Goal: Check status: Check status

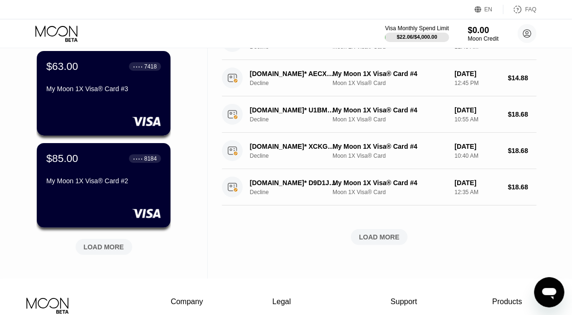
scroll to position [344, 0]
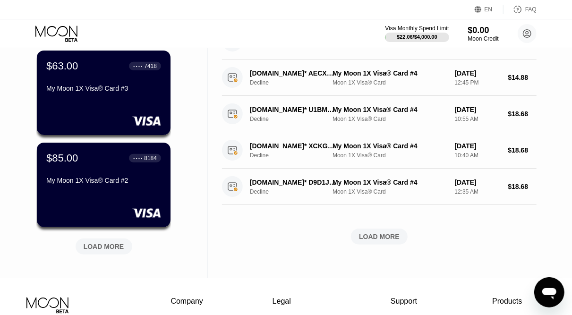
click at [106, 244] on div "LOAD MORE" at bounding box center [104, 246] width 41 height 8
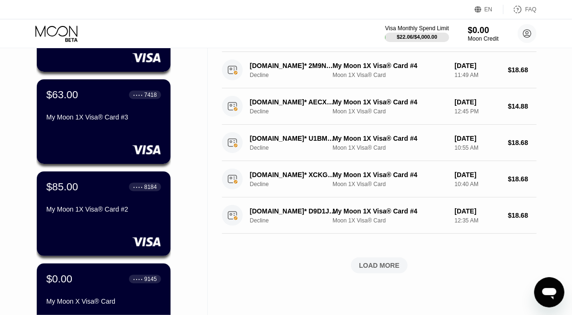
scroll to position [323, 0]
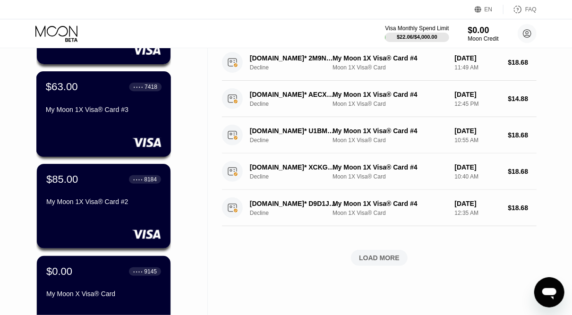
click at [132, 128] on div "$63.00 ● ● ● ● 7418 My Moon 1X Visa® Card #3" at bounding box center [103, 113] width 135 height 85
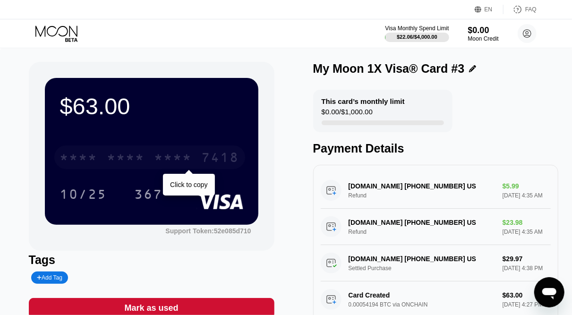
click at [186, 158] on div "* * * *" at bounding box center [173, 158] width 38 height 15
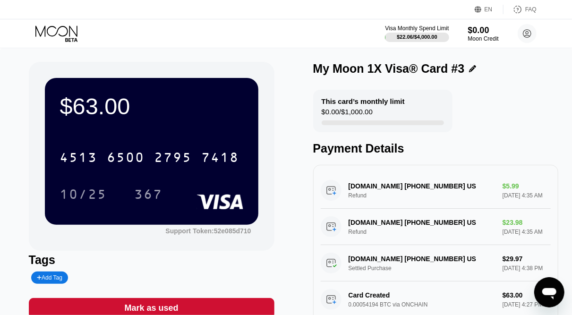
click at [64, 140] on div "[CREDIT_CARD_NUMBER]" at bounding box center [151, 154] width 183 height 32
click at [100, 197] on div "10/25" at bounding box center [83, 195] width 47 height 15
click at [46, 165] on div "$63.00 4513 6500 2795 7418 10/25 367" at bounding box center [151, 151] width 213 height 146
click at [151, 197] on div "367" at bounding box center [149, 195] width 28 height 15
